Goal: Task Accomplishment & Management: Use online tool/utility

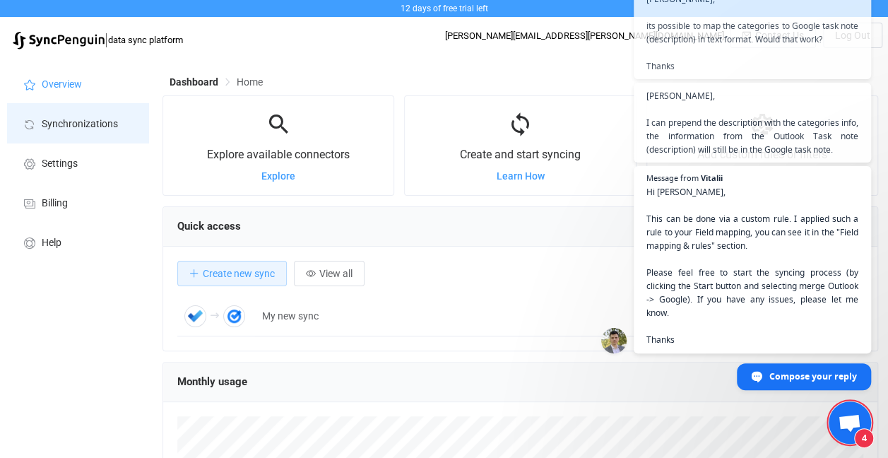
click at [102, 120] on span "Synchronizations" at bounding box center [80, 124] width 76 height 11
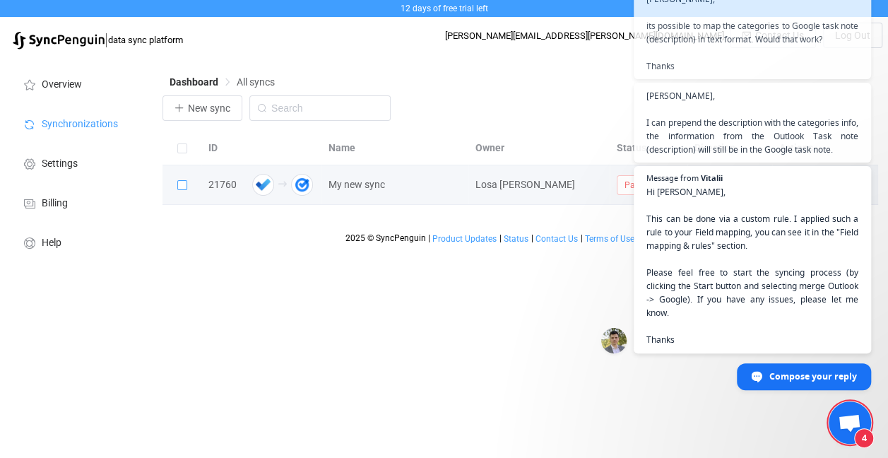
click at [183, 181] on span at bounding box center [182, 185] width 10 height 10
click at [187, 180] on input "checkbox" at bounding box center [187, 180] width 0 height 0
click at [224, 183] on div "21760" at bounding box center [222, 185] width 42 height 16
click at [380, 182] on span "My new sync" at bounding box center [357, 185] width 57 height 16
click at [396, 185] on icon at bounding box center [397, 185] width 10 height 10
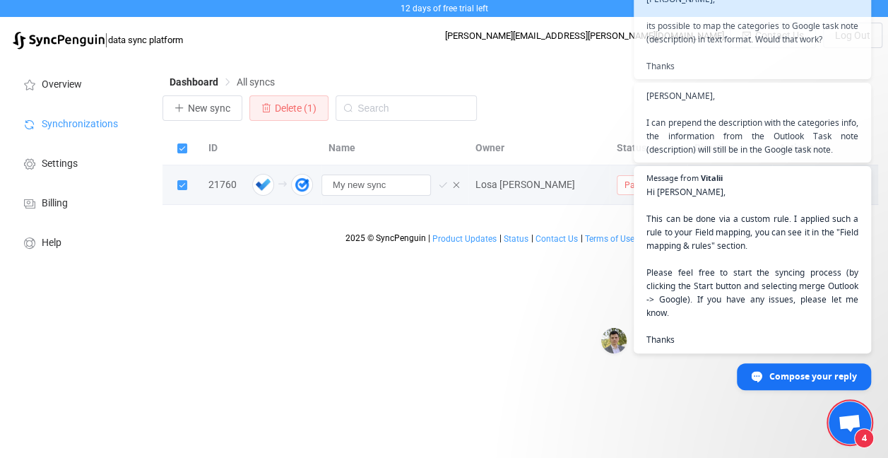
click at [285, 244] on div "Dashboard All syncs New sync Delete (1) ID Name Owner Status Direction Actions …" at bounding box center [521, 163] width 733 height 212
click at [312, 268] on html "12 days of free trial left | data sync platform [PERSON_NAME][EMAIL_ADDRESS][PE…" at bounding box center [444, 134] width 888 height 268
click at [843, 415] on span "Open chat" at bounding box center [849, 424] width 23 height 20
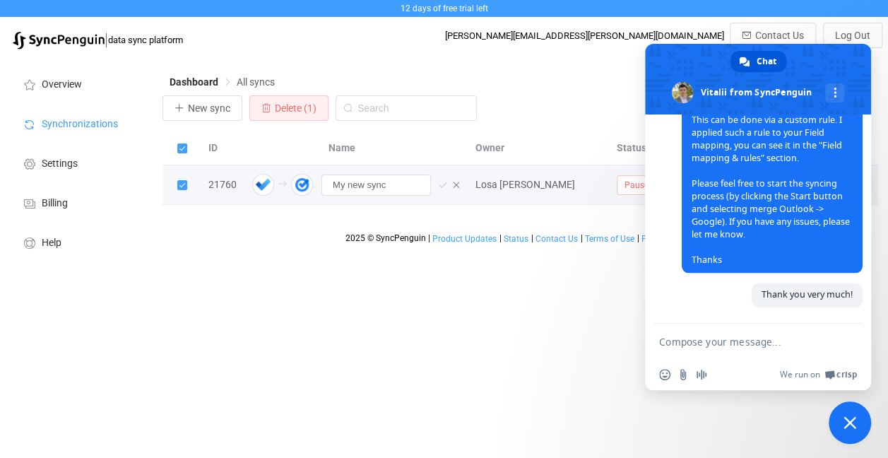
click at [843, 415] on span "Close chat" at bounding box center [850, 422] width 42 height 42
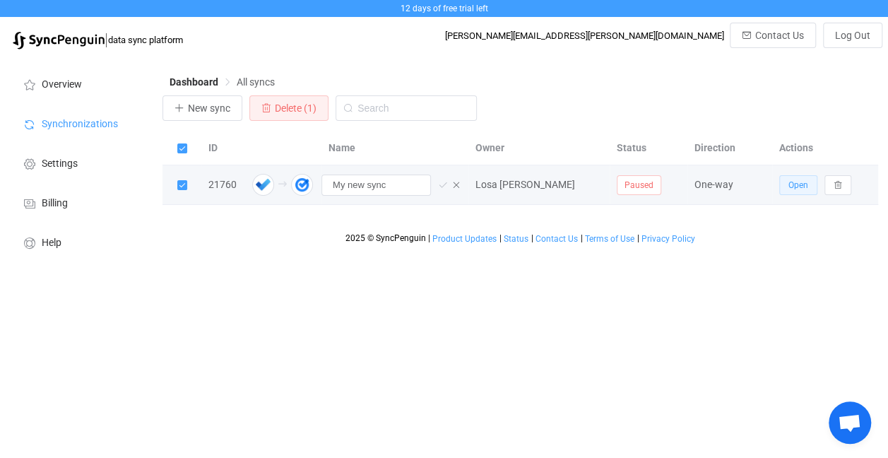
click at [798, 186] on span "Open" at bounding box center [799, 185] width 20 height 10
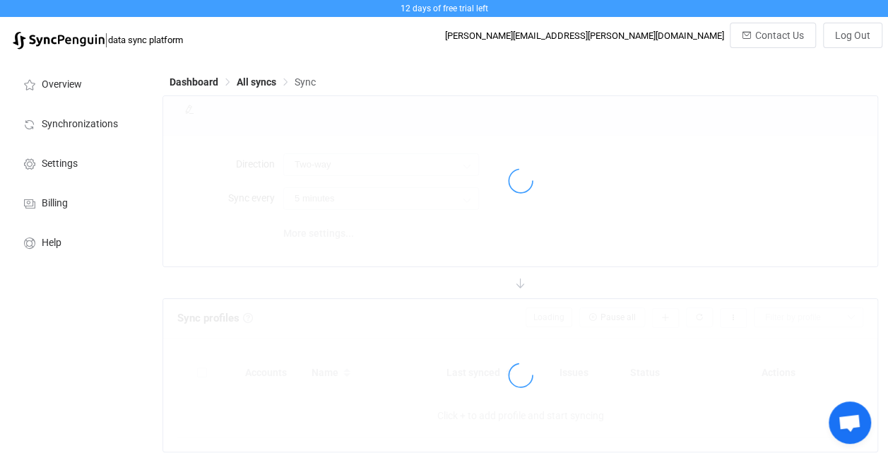
type input "Outlook → Google"
type input "10 minutes"
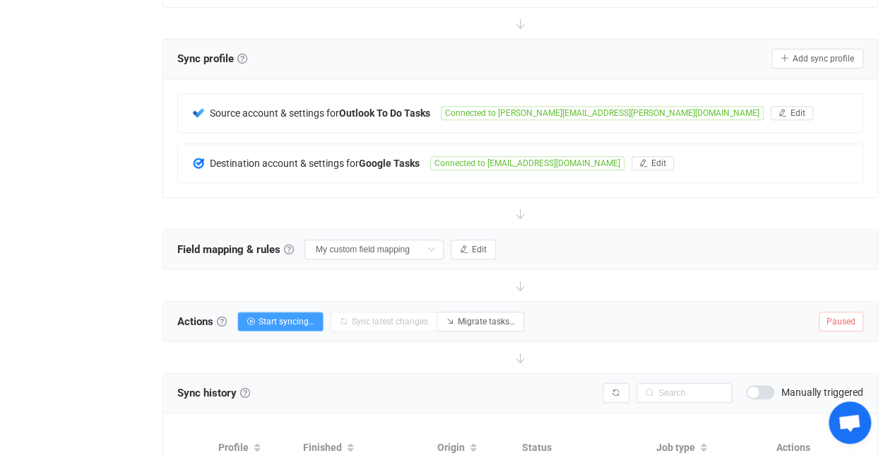
scroll to position [260, 0]
click at [418, 245] on input "My custom field mapping" at bounding box center [374, 249] width 139 height 20
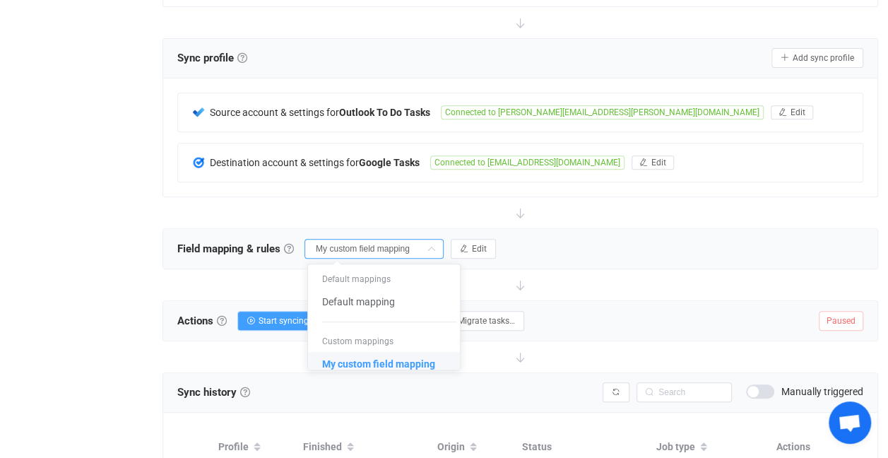
click at [386, 365] on span "My custom field mapping" at bounding box center [378, 364] width 113 height 24
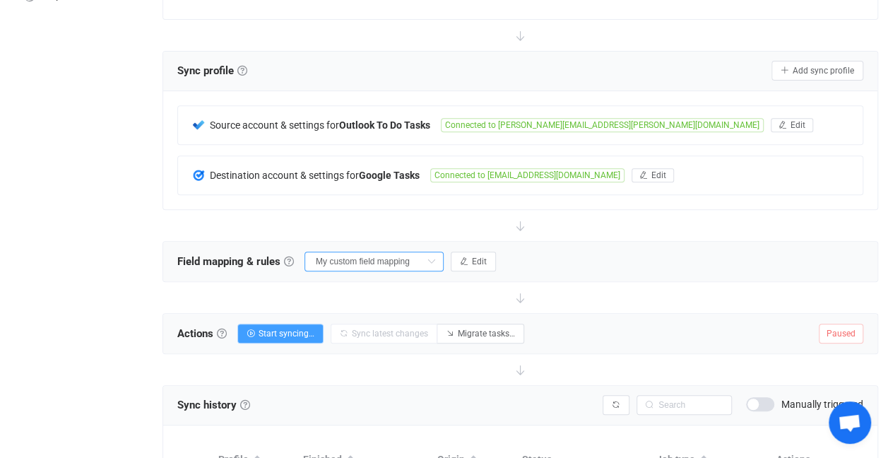
scroll to position [248, 0]
click at [472, 251] on button "Edit" at bounding box center [473, 261] width 45 height 20
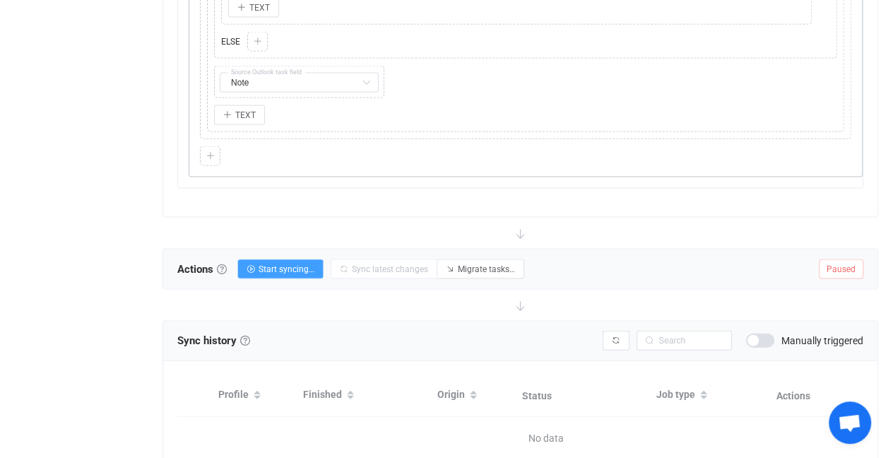
scroll to position [1400, 0]
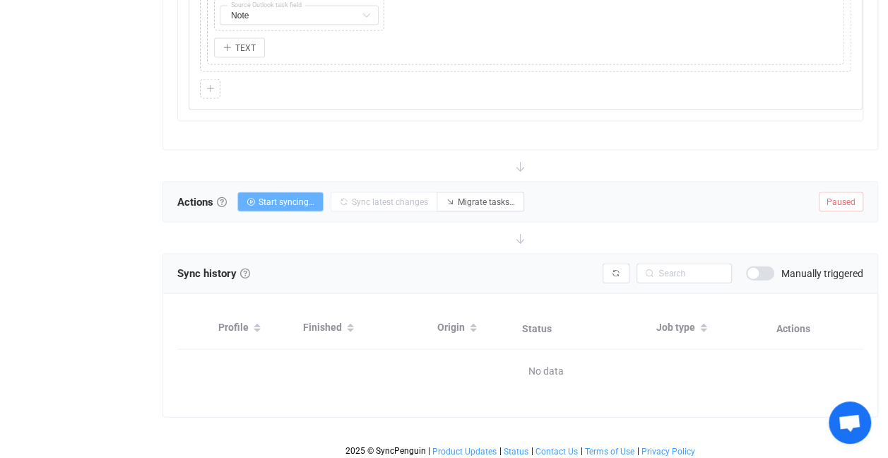
click at [295, 197] on span "Start syncing…" at bounding box center [287, 202] width 56 height 10
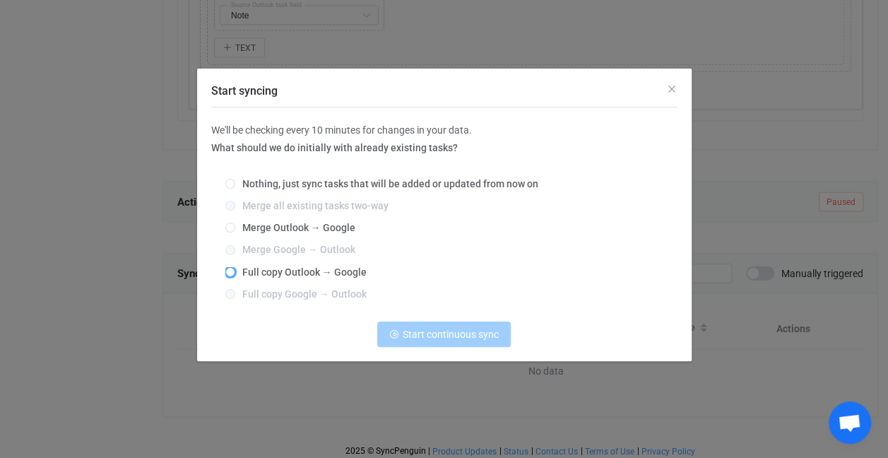
click at [232, 271] on span "Start syncing" at bounding box center [230, 272] width 10 height 10
click at [232, 271] on input "Full copy Outlook → Google" at bounding box center [230, 272] width 10 height 11
radio input "true"
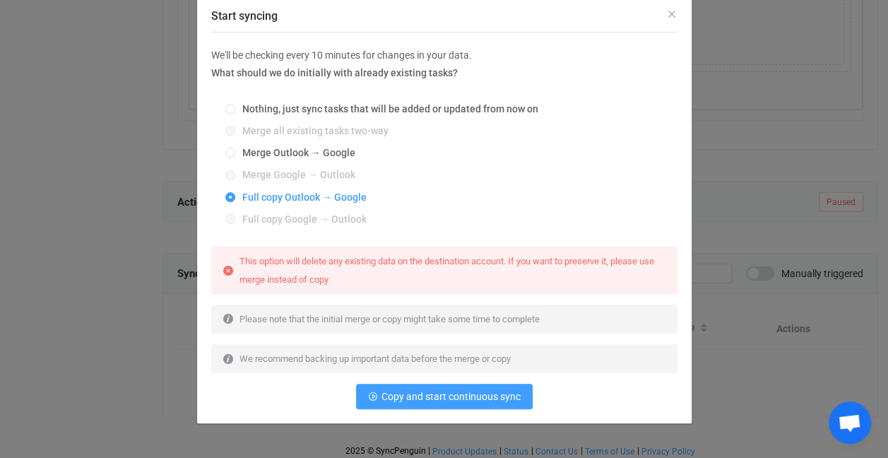
scroll to position [75, 0]
click at [444, 400] on span "Copy and start continuous sync" at bounding box center [451, 396] width 139 height 11
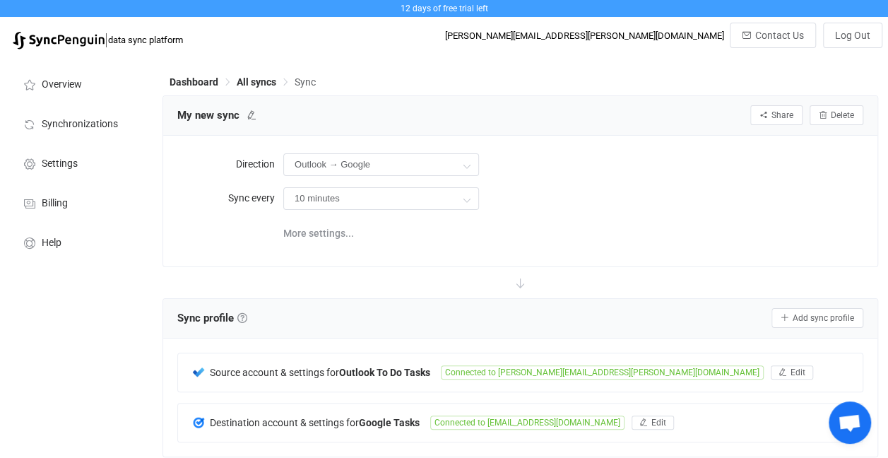
scroll to position [861, 0]
